Goal: Information Seeking & Learning: Learn about a topic

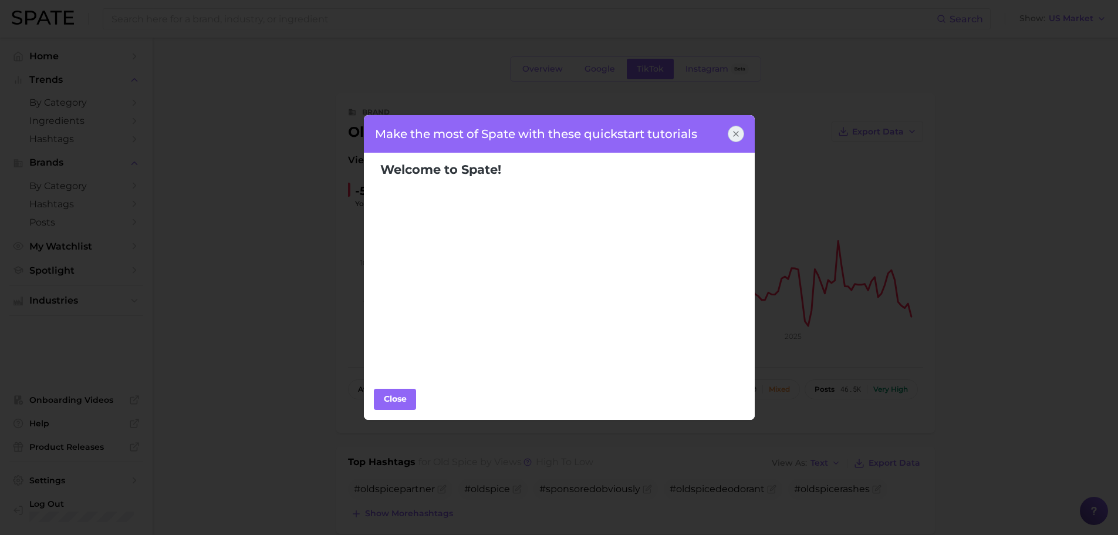
click at [733, 131] on icon at bounding box center [735, 133] width 9 height 9
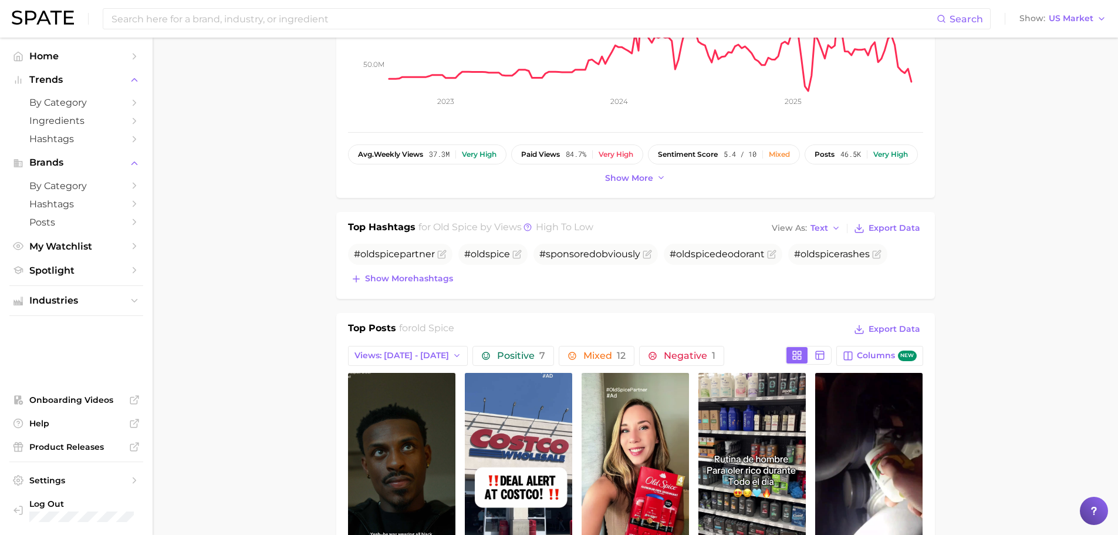
scroll to position [411, 0]
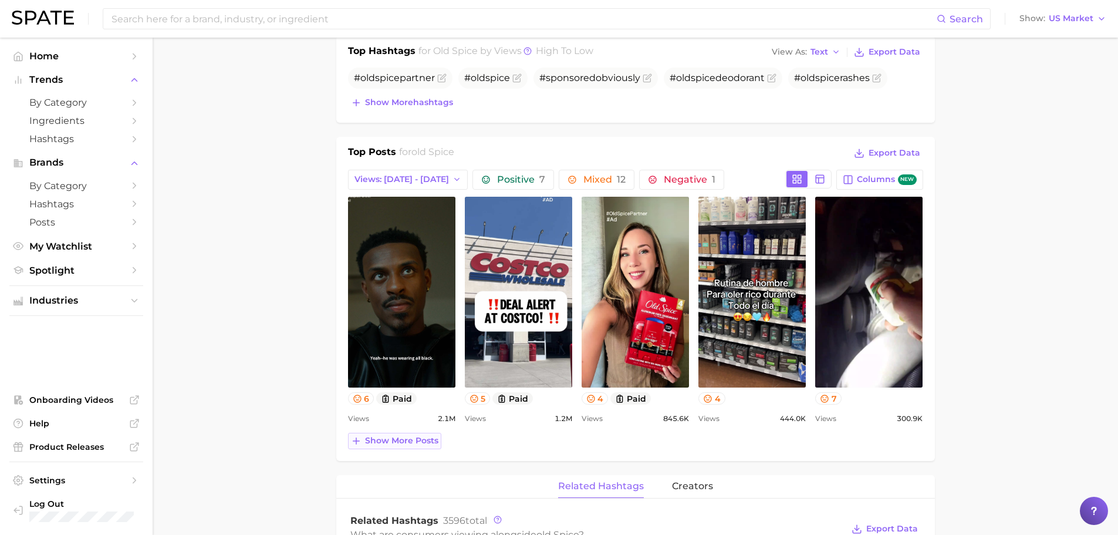
click at [420, 443] on span "Show more posts" at bounding box center [401, 441] width 73 height 10
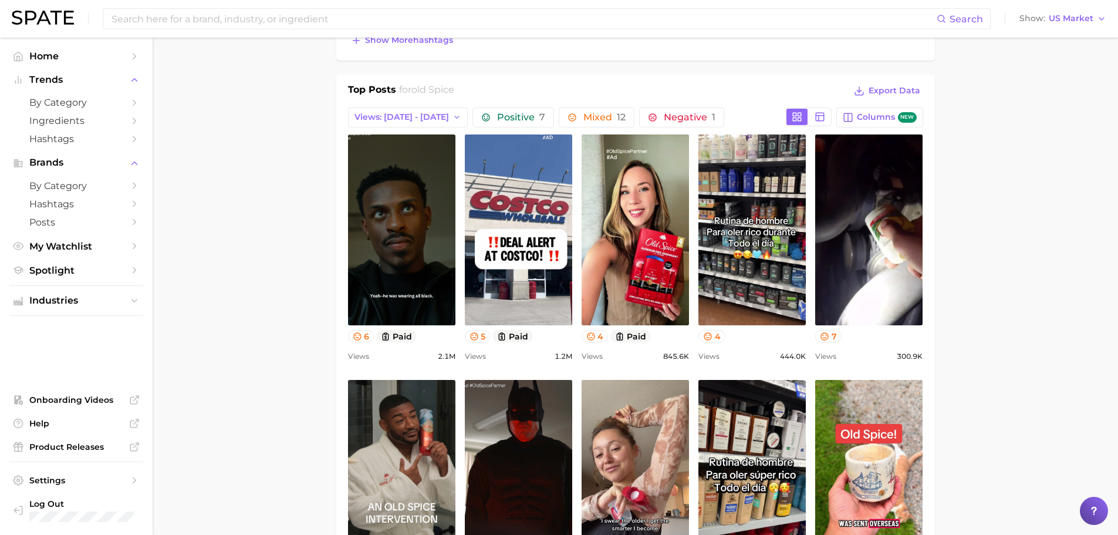
scroll to position [470, 0]
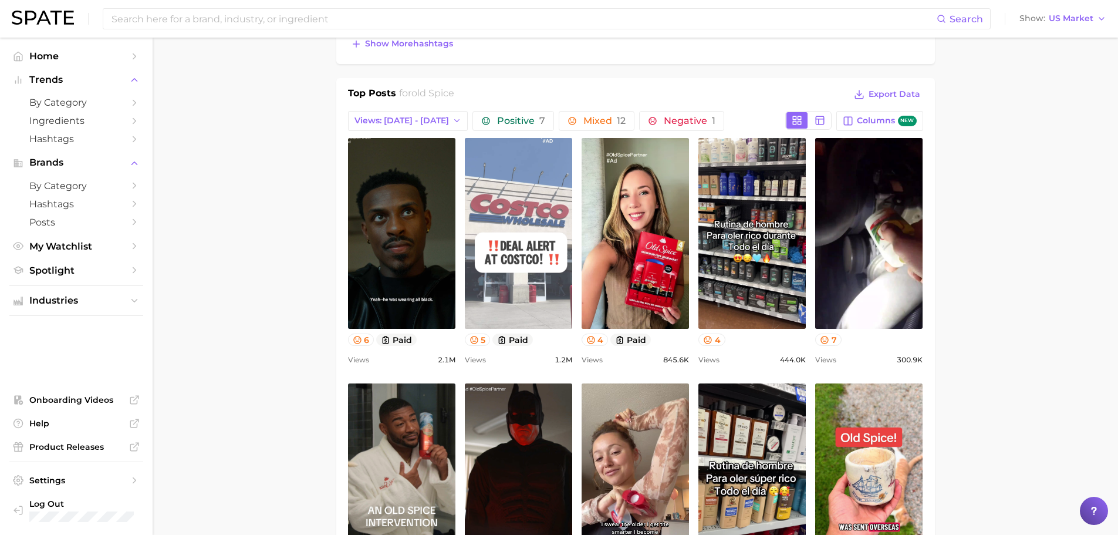
click at [514, 194] on link "view post on TikTok" at bounding box center [518, 233] width 107 height 191
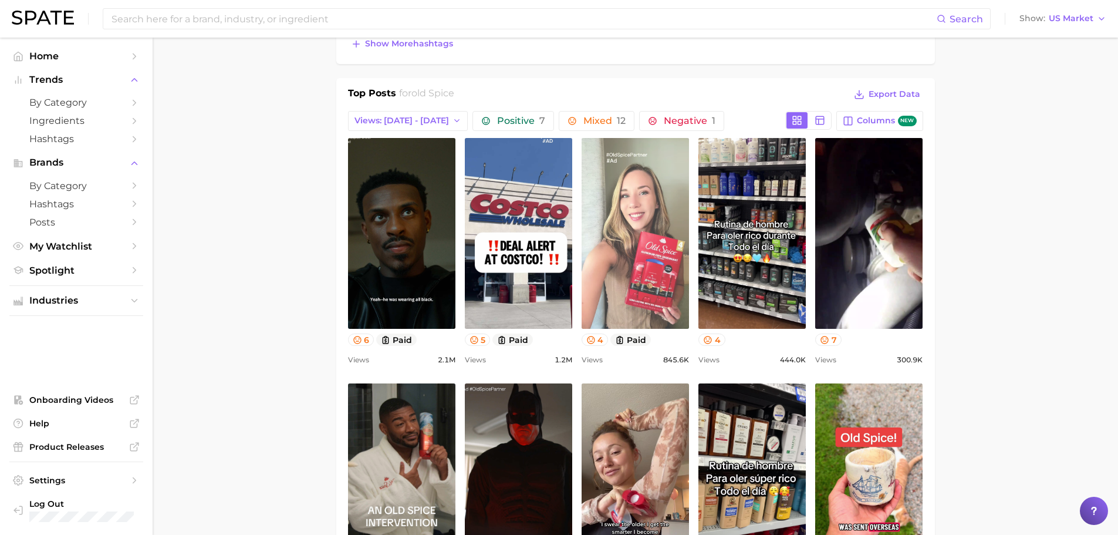
click at [660, 184] on link "view post on TikTok" at bounding box center [635, 233] width 107 height 191
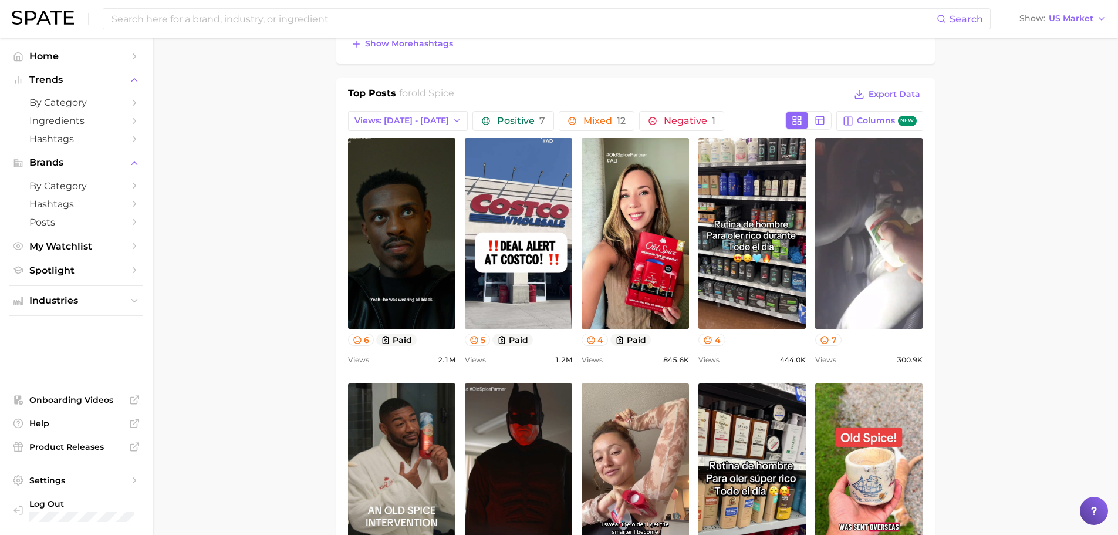
click at [856, 255] on link "view post on TikTok" at bounding box center [868, 233] width 107 height 191
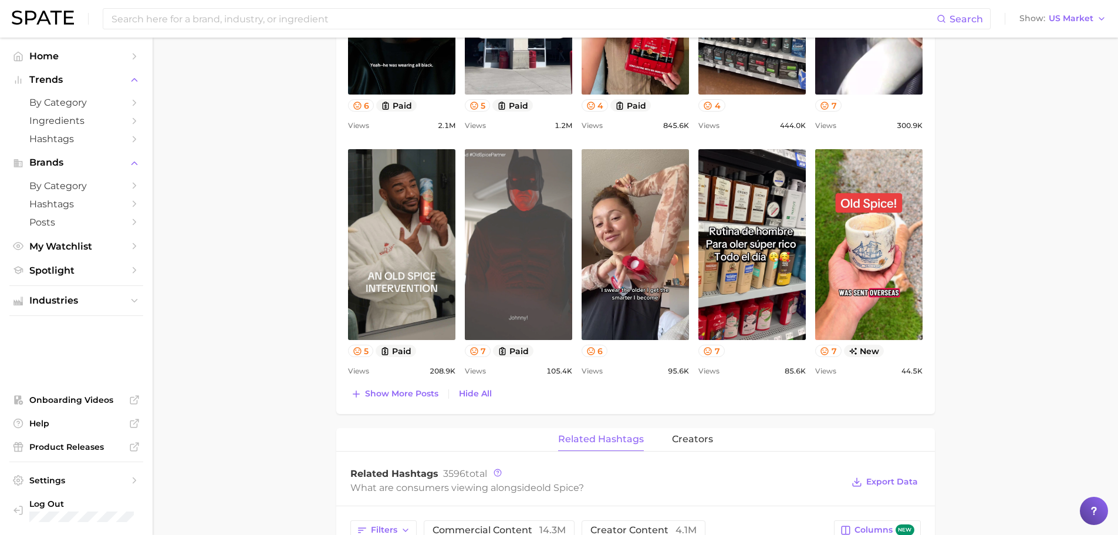
scroll to position [704, 0]
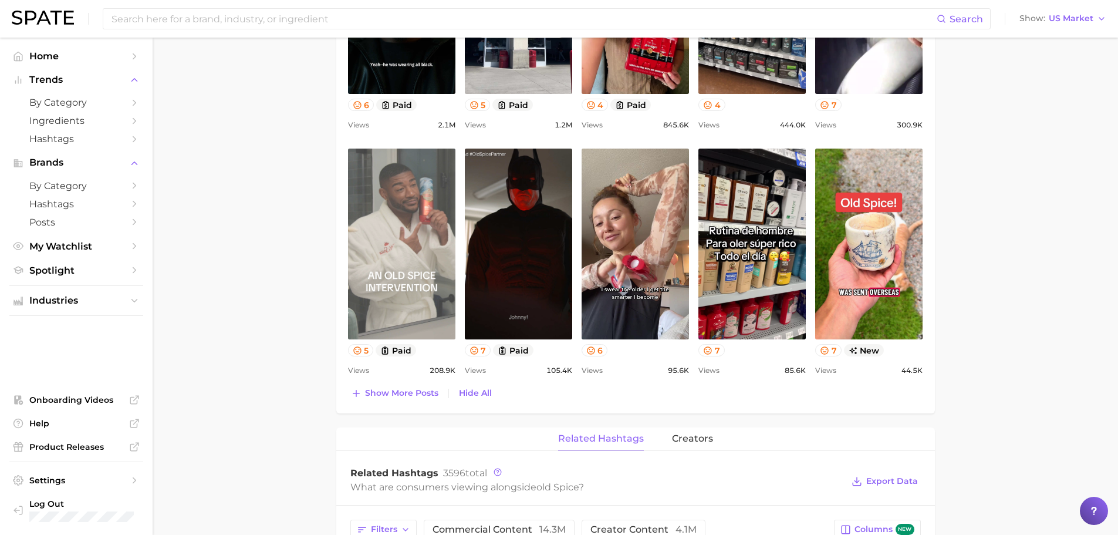
click at [428, 220] on link "view post on TikTok" at bounding box center [401, 244] width 107 height 191
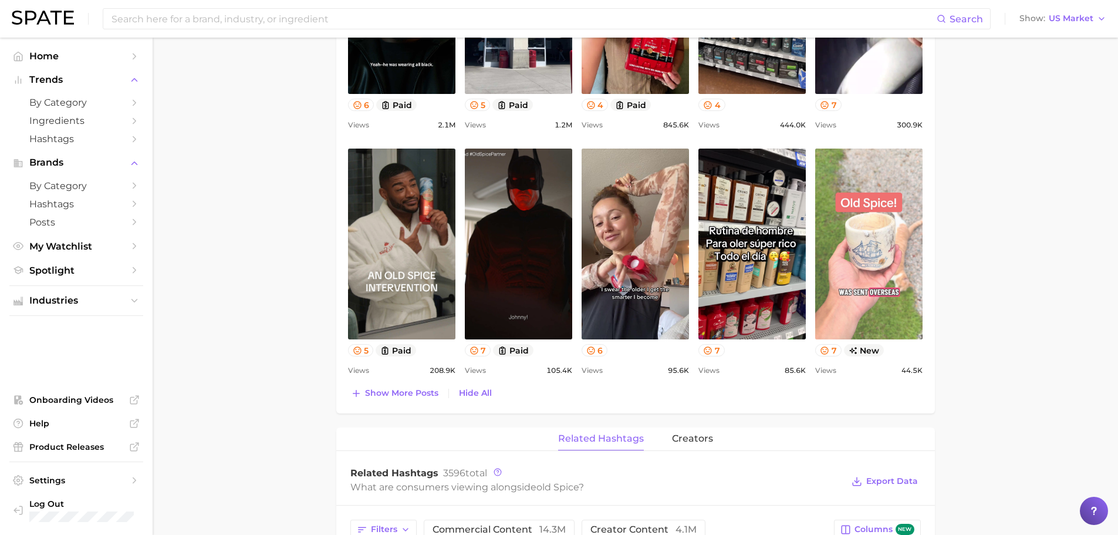
click at [855, 249] on link "view post on TikTok" at bounding box center [868, 244] width 107 height 191
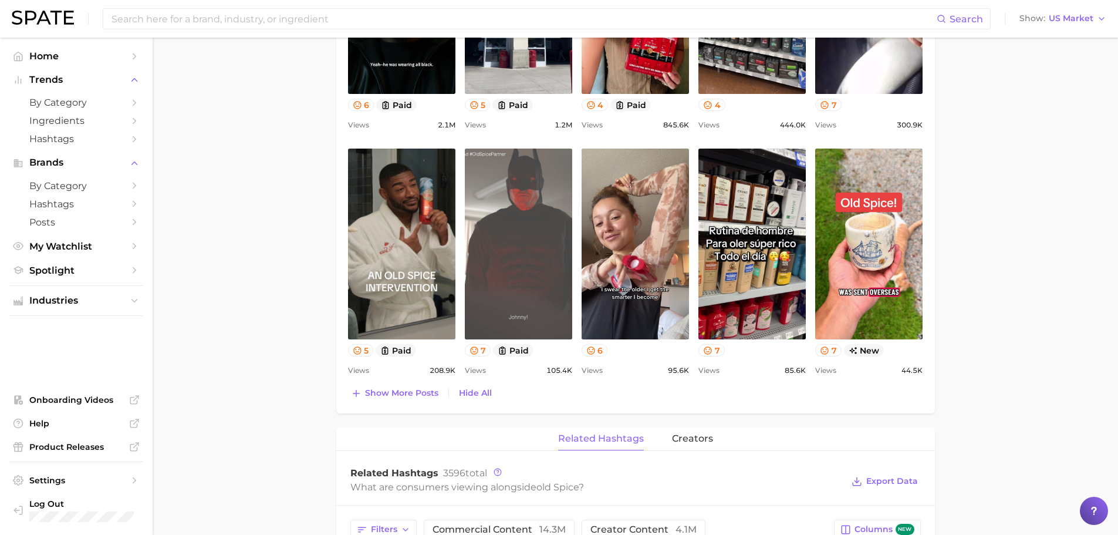
scroll to position [528, 0]
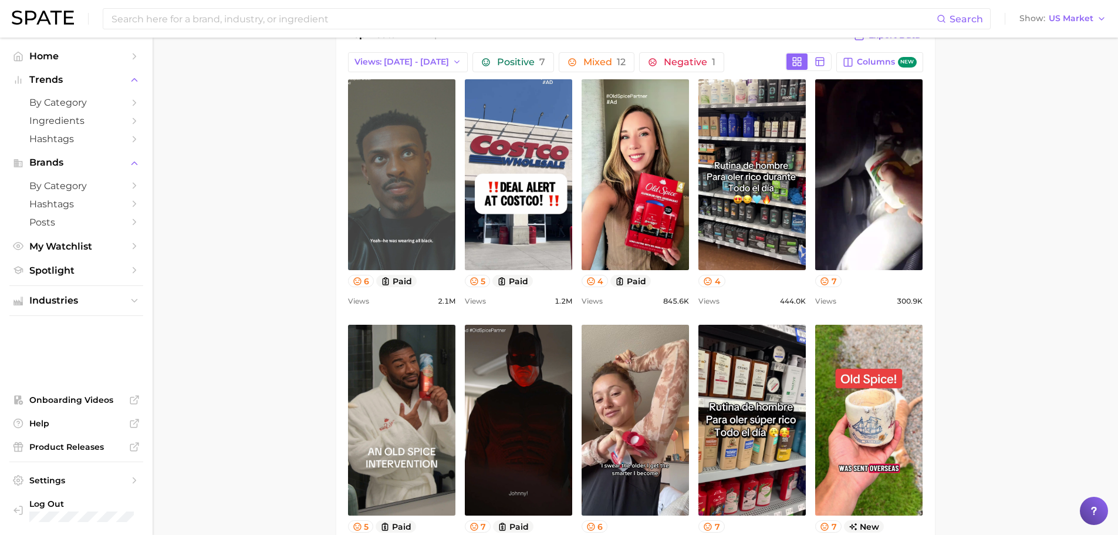
click at [403, 180] on link "view post on TikTok" at bounding box center [401, 174] width 107 height 191
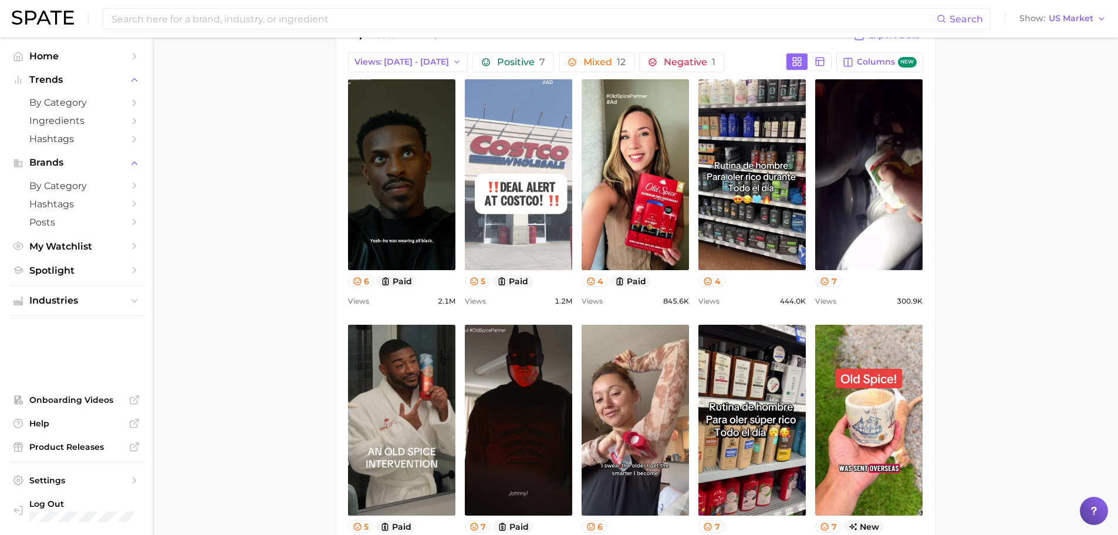
click at [525, 152] on link "view post on TikTok" at bounding box center [518, 174] width 107 height 191
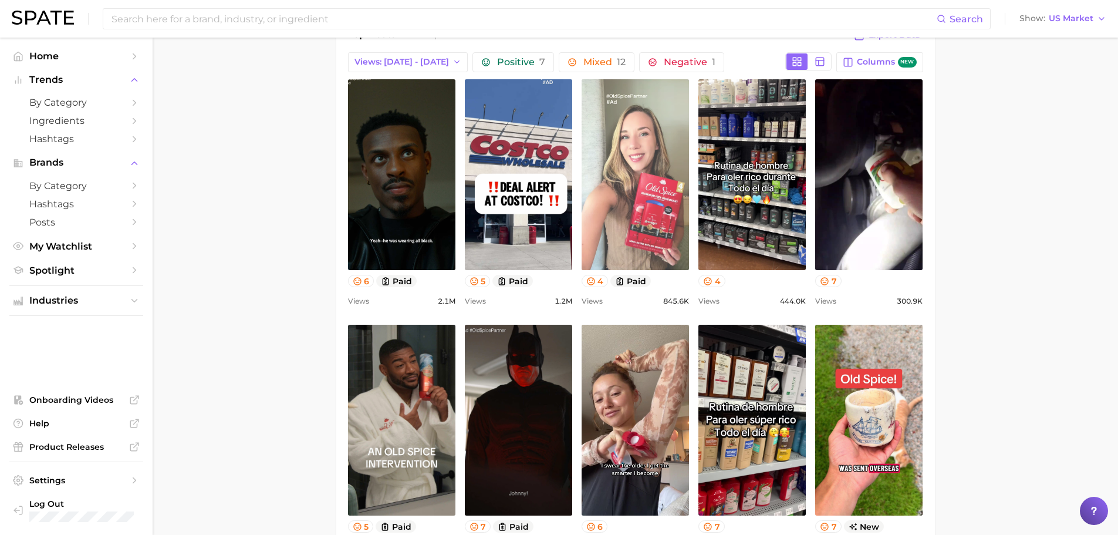
click at [626, 175] on link "view post on TikTok" at bounding box center [635, 174] width 107 height 191
click at [649, 195] on link "view post on TikTok" at bounding box center [635, 174] width 107 height 191
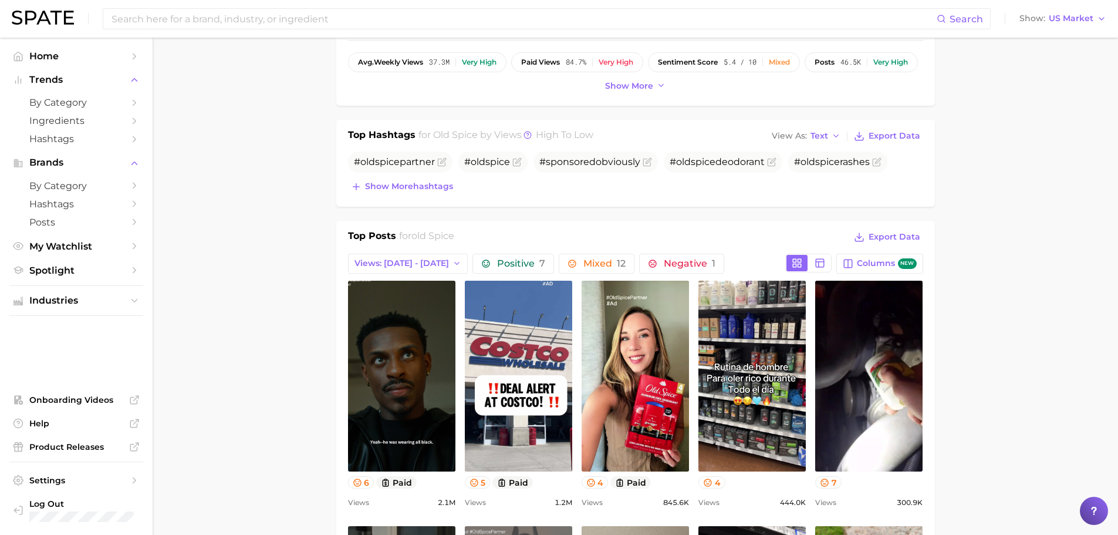
scroll to position [176, 0]
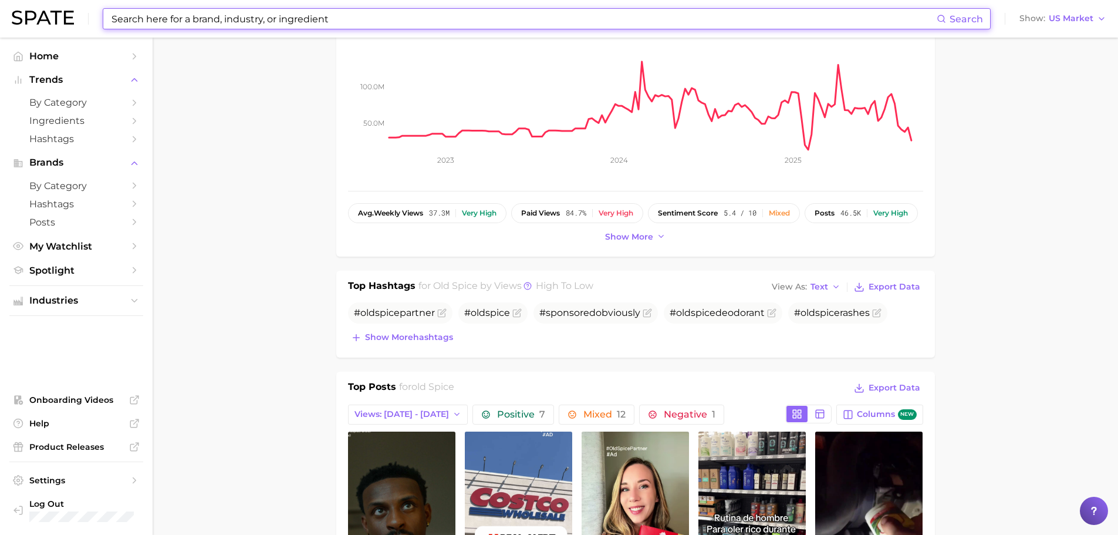
click at [353, 21] on input at bounding box center [523, 19] width 827 height 20
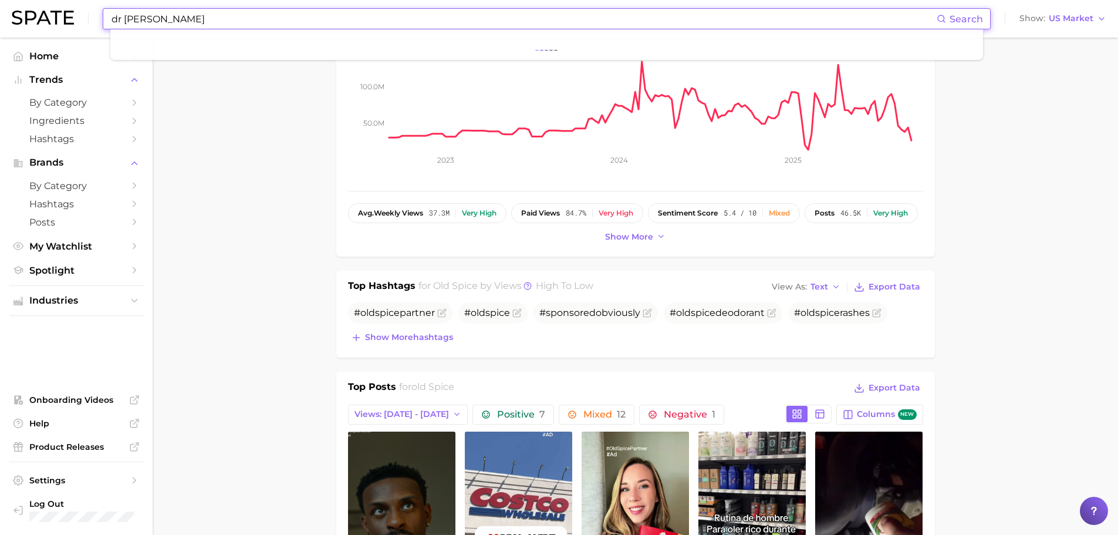
type input "dr squatch"
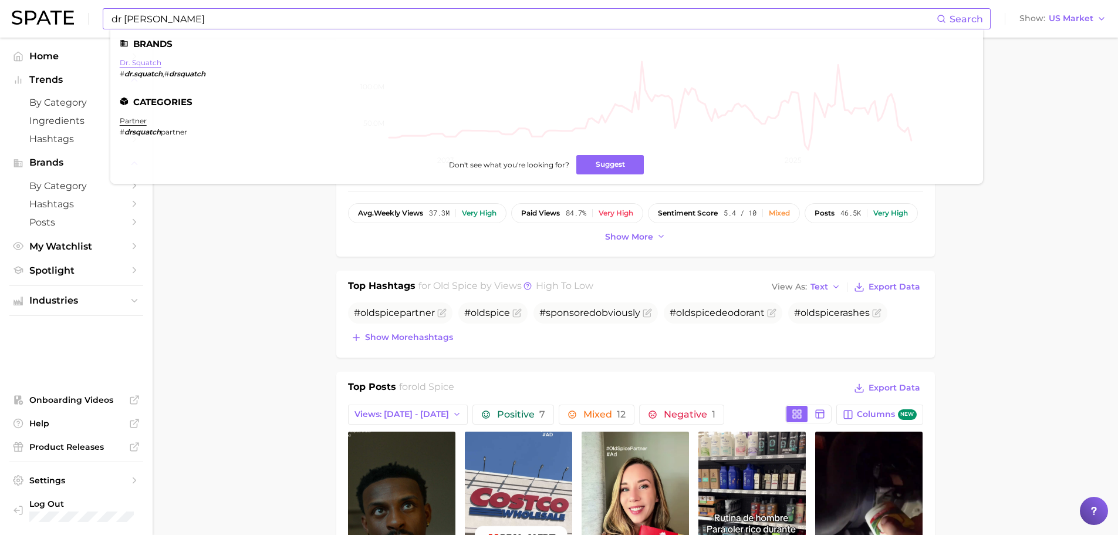
click at [141, 64] on link "dr. squatch" at bounding box center [141, 62] width 42 height 9
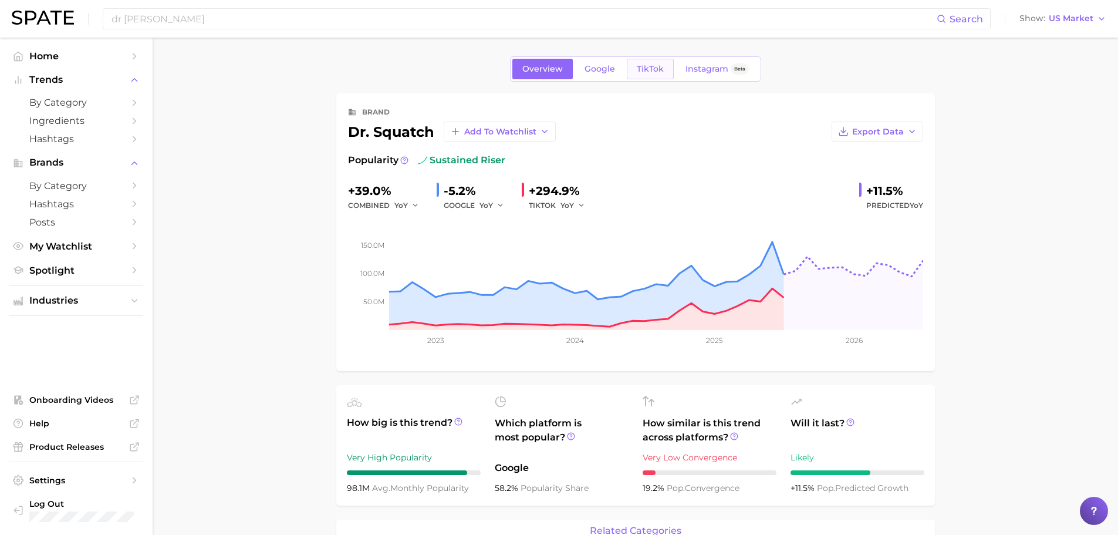
click at [648, 65] on span "TikTok" at bounding box center [650, 69] width 27 height 10
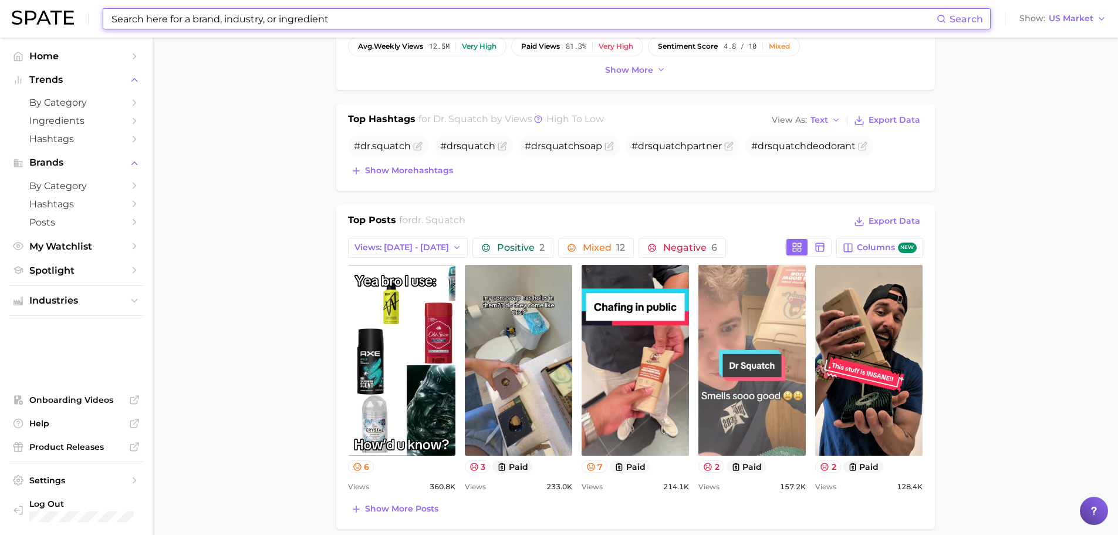
scroll to position [470, 0]
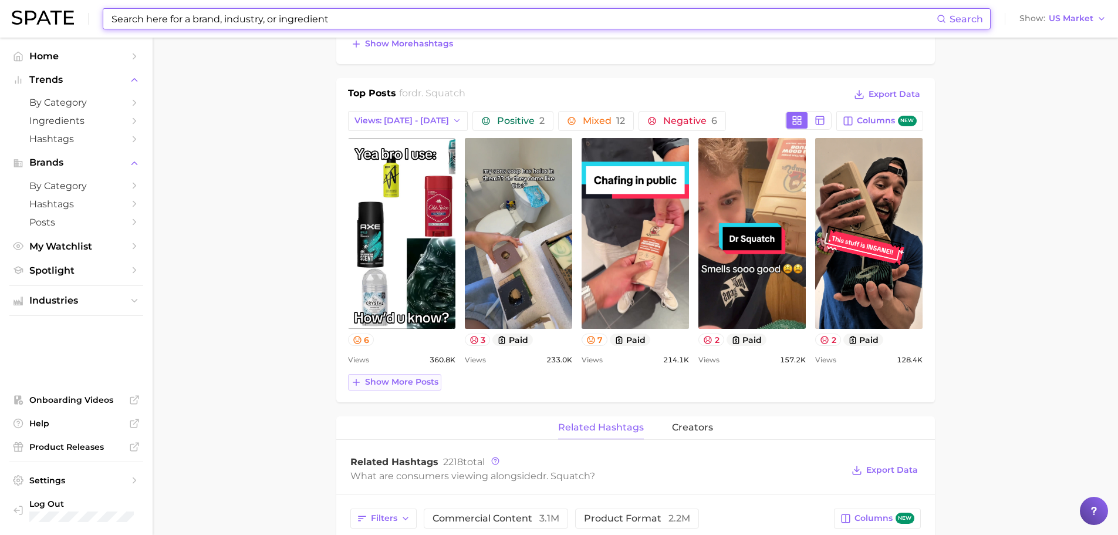
click at [407, 386] on span "Show more posts" at bounding box center [401, 382] width 73 height 10
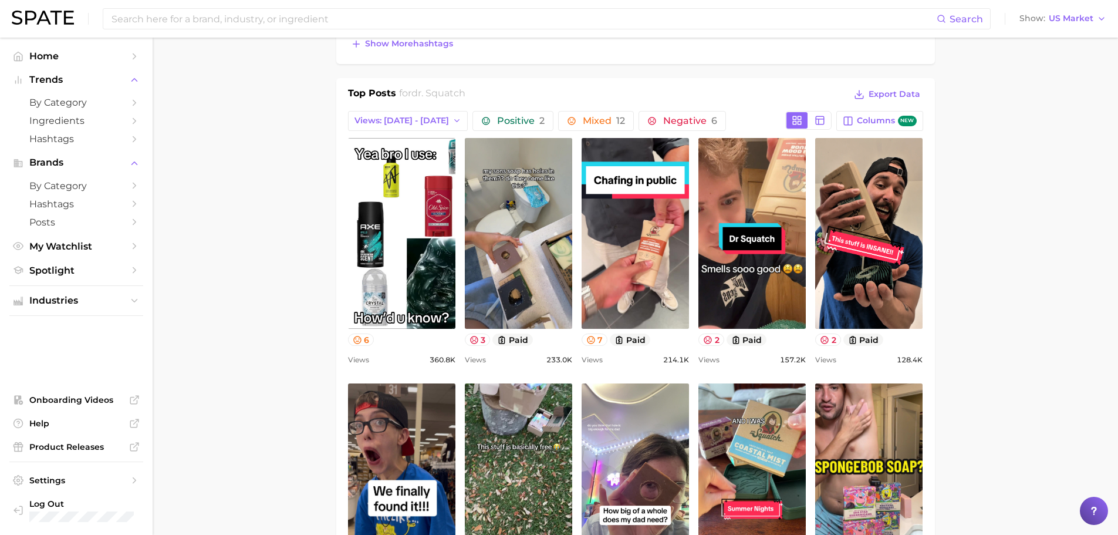
scroll to position [0, 0]
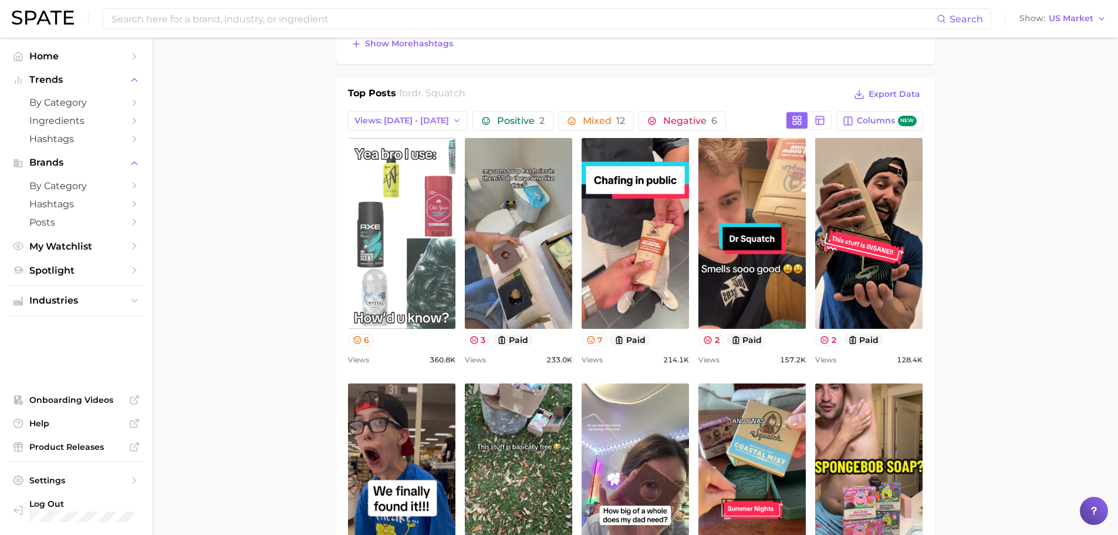
click at [407, 278] on link "view post on TikTok" at bounding box center [401, 233] width 107 height 191
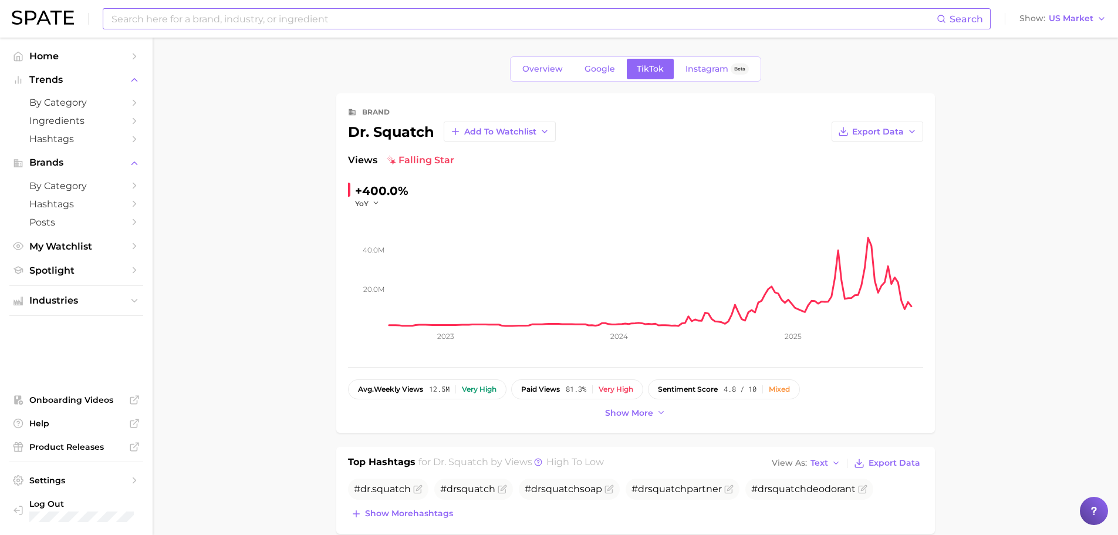
click at [454, 17] on input at bounding box center [523, 19] width 827 height 20
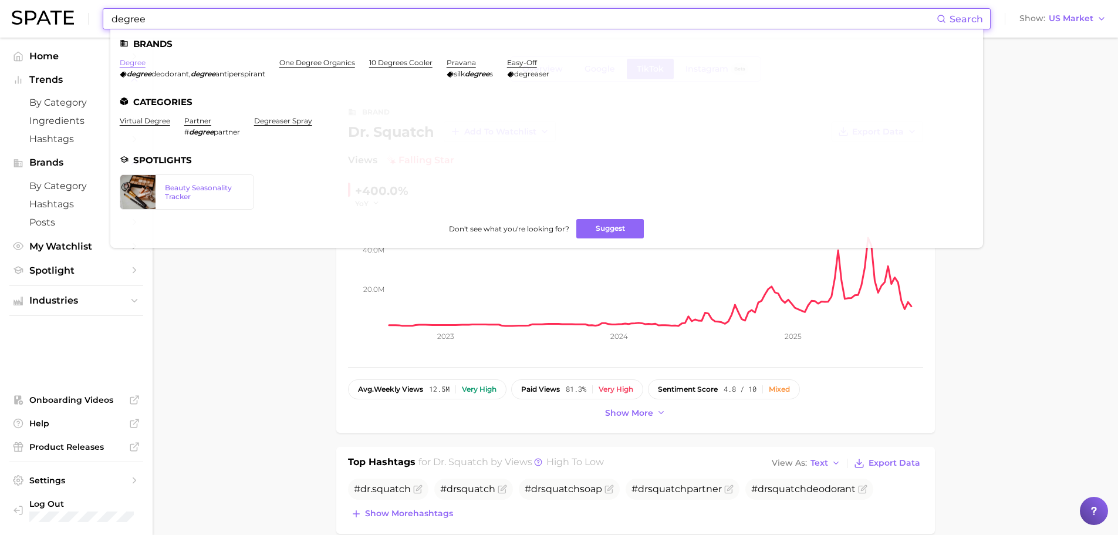
type input "degree"
click at [133, 61] on link "degree" at bounding box center [133, 62] width 26 height 9
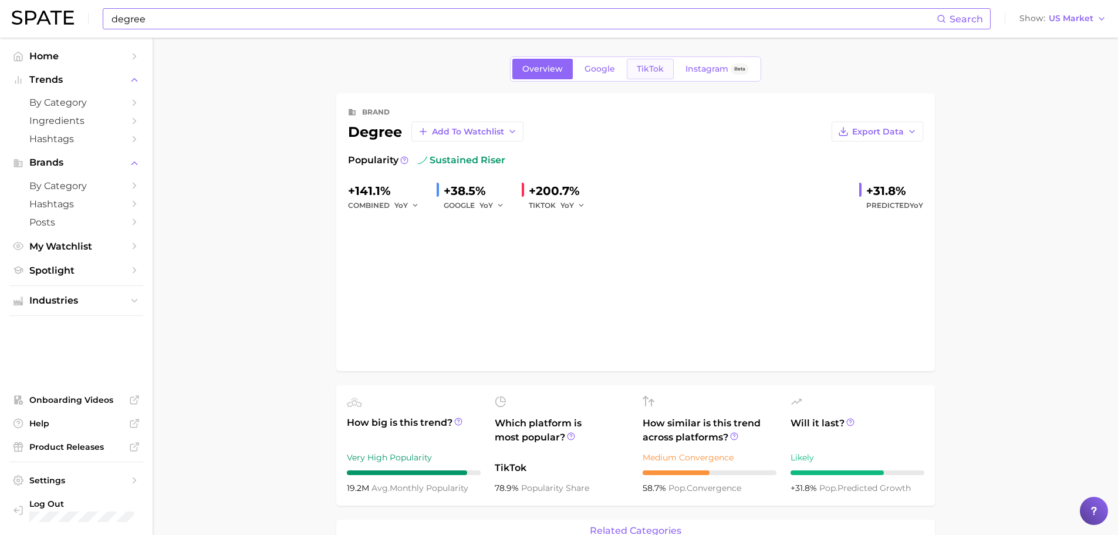
click at [650, 69] on span "TikTok" at bounding box center [650, 69] width 27 height 10
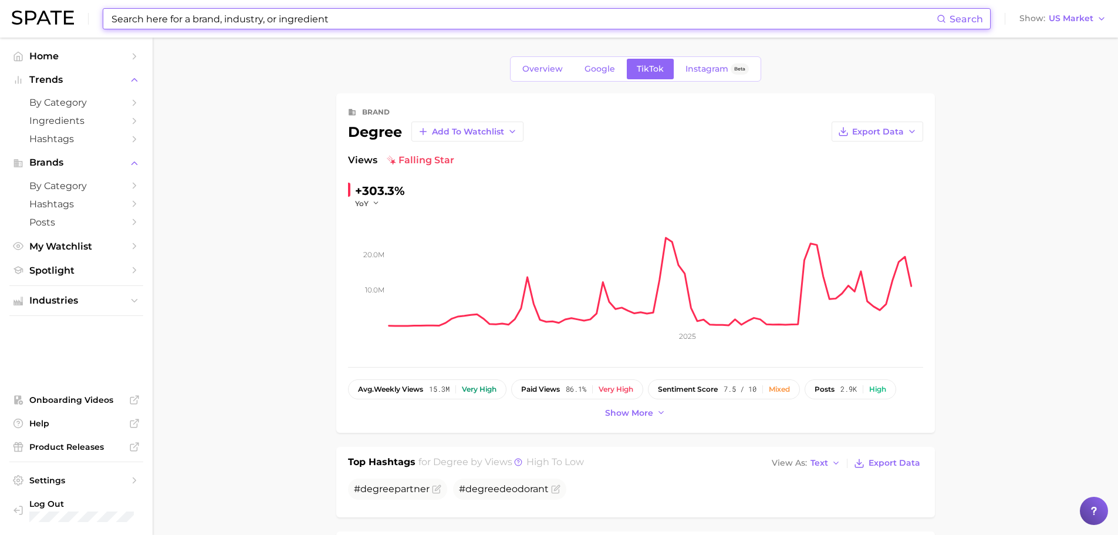
click at [365, 19] on input at bounding box center [523, 19] width 827 height 20
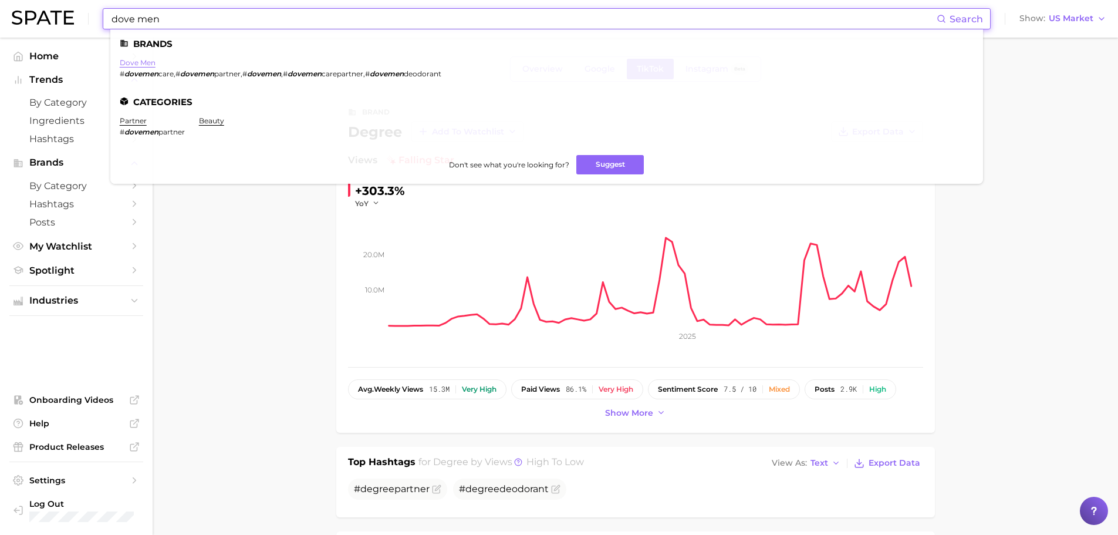
type input "dove men"
click at [136, 61] on link "dove men" at bounding box center [138, 62] width 36 height 9
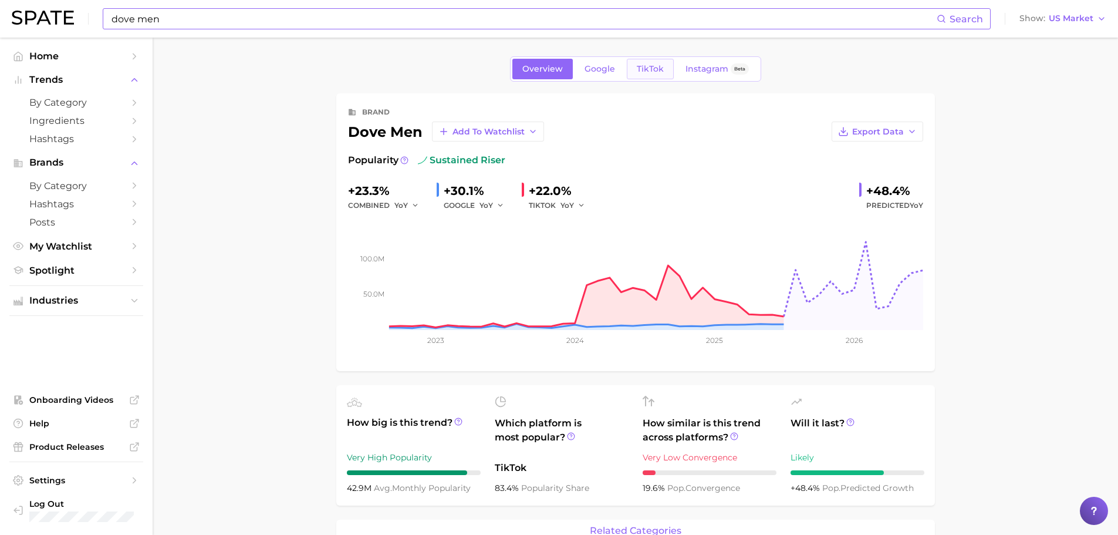
click at [663, 73] on link "TikTok" at bounding box center [650, 69] width 47 height 21
